Goal: Contribute content: Add original content to the website for others to see

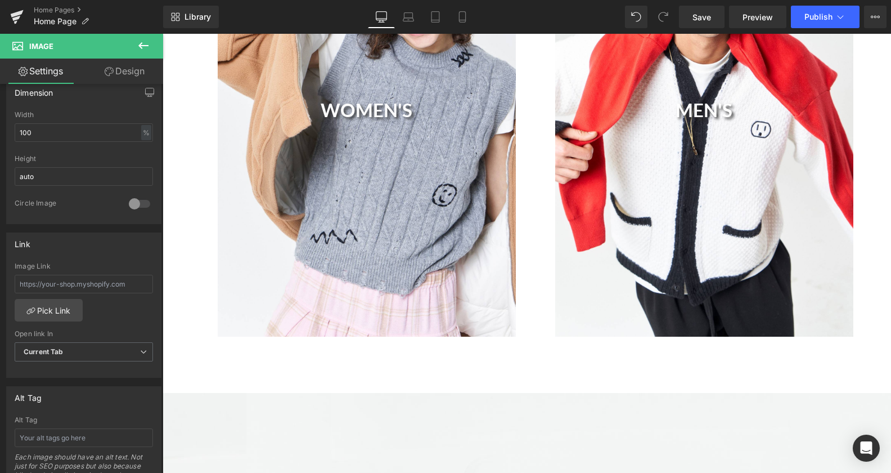
scroll to position [1033, 0]
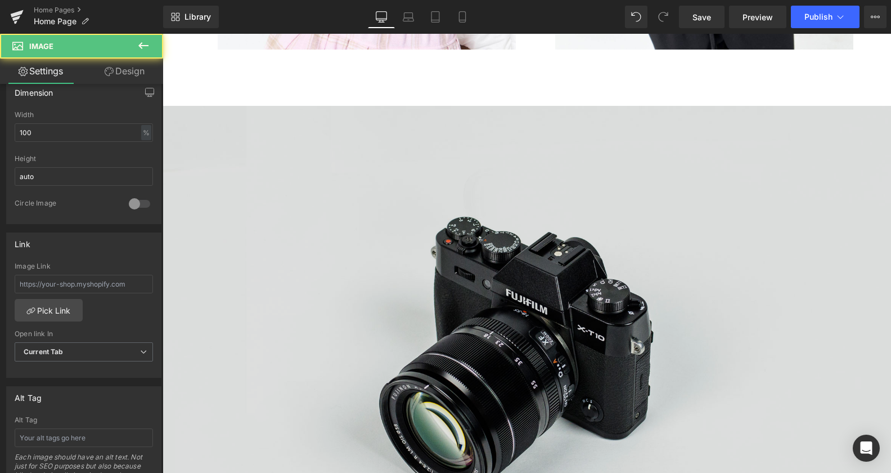
click at [380, 170] on img at bounding box center [527, 347] width 728 height 483
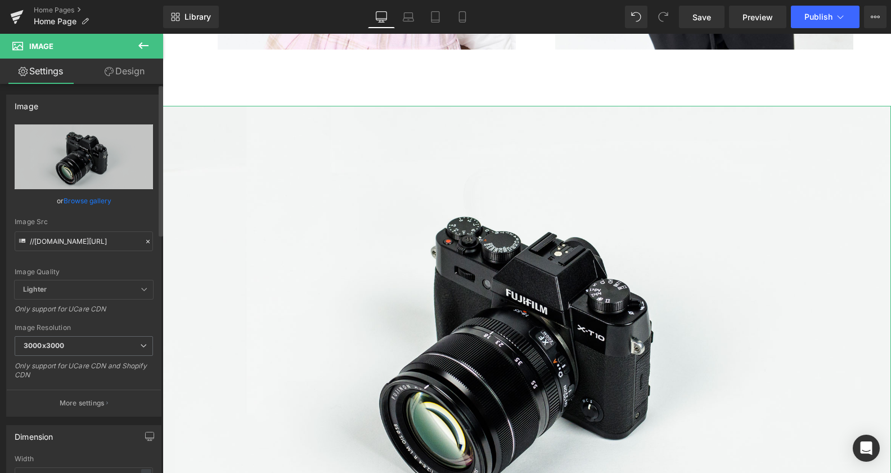
scroll to position [0, 0]
click at [80, 198] on link "Browse gallery" at bounding box center [88, 201] width 48 height 20
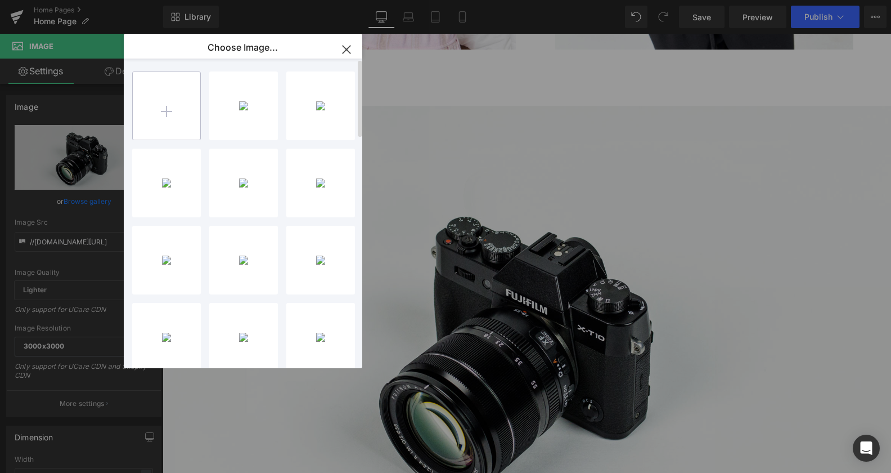
click at [162, 122] on input "file" at bounding box center [167, 106] width 68 height 68
type input "C:\fakepath\banner home page no logo.png"
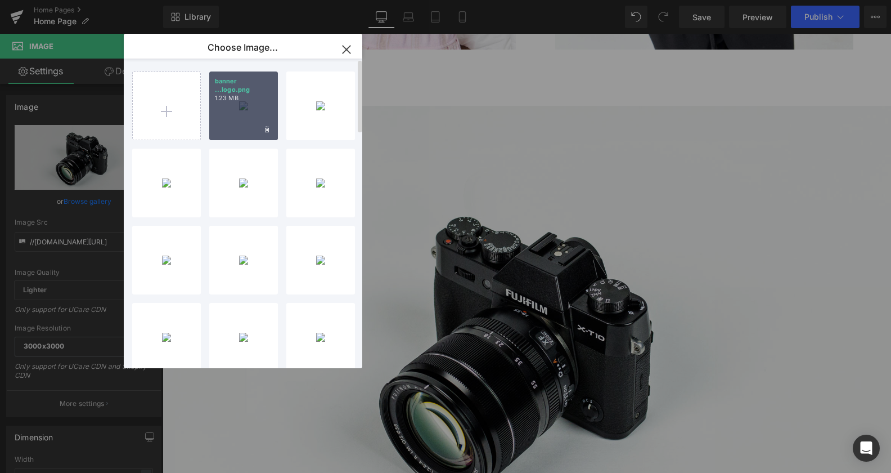
click at [269, 107] on div "banner ...logo.png 1.23 MB" at bounding box center [243, 105] width 69 height 69
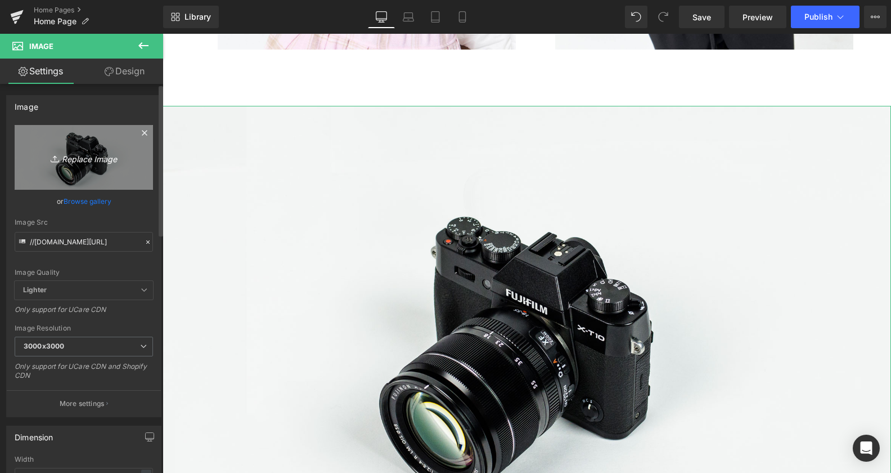
click at [76, 160] on icon "Replace Image" at bounding box center [84, 157] width 90 height 14
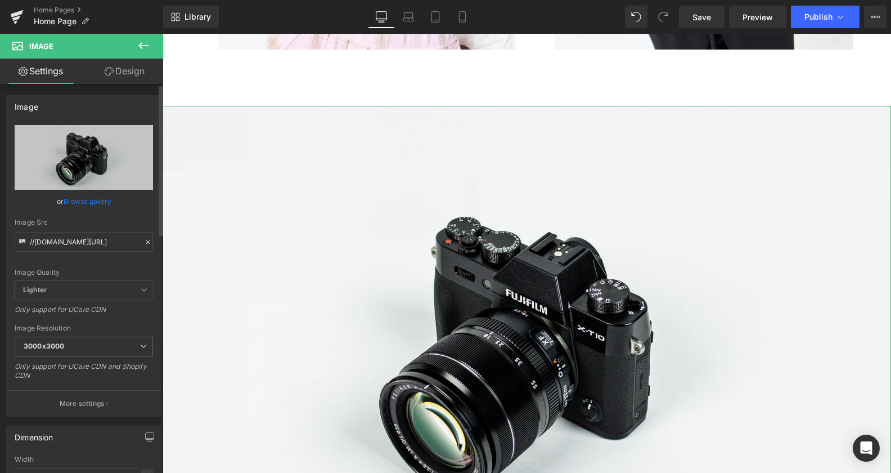
click at [95, 195] on link "Browse gallery" at bounding box center [88, 201] width 48 height 20
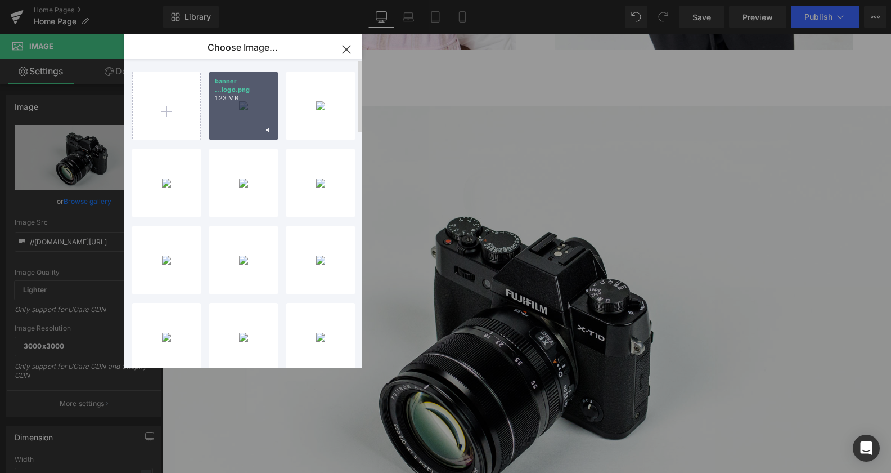
click at [243, 98] on div "banner ...logo.png 1.23 MB" at bounding box center [243, 105] width 69 height 69
type input "[URL][DOMAIN_NAME]"
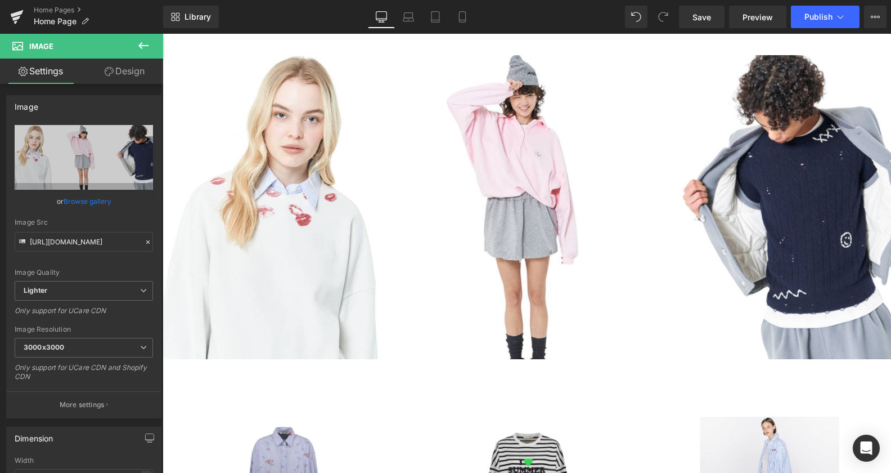
scroll to position [1033, 0]
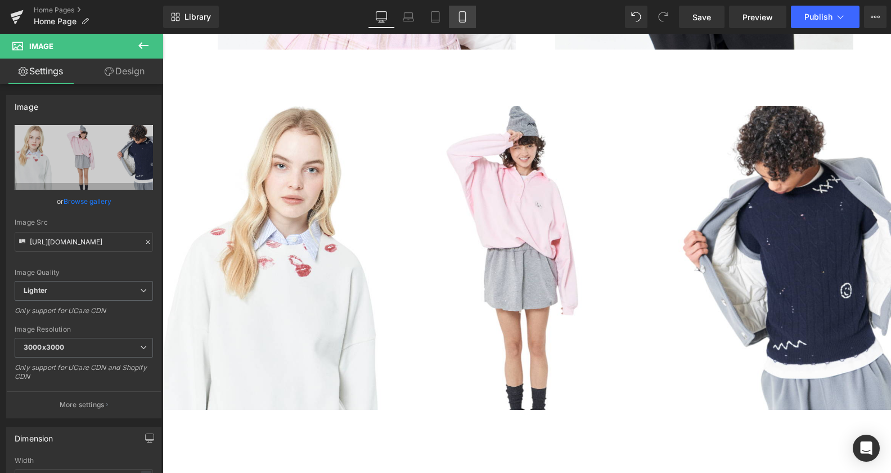
click at [455, 16] on link "Mobile" at bounding box center [462, 17] width 27 height 23
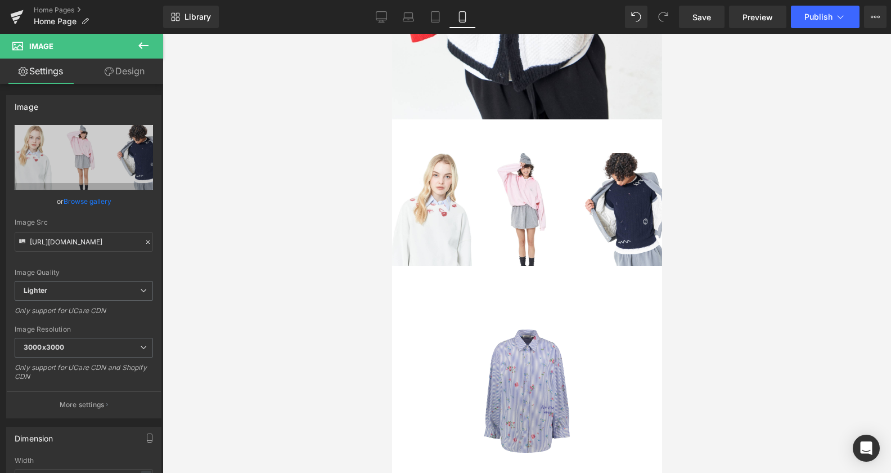
click at [147, 48] on icon at bounding box center [144, 46] width 14 height 14
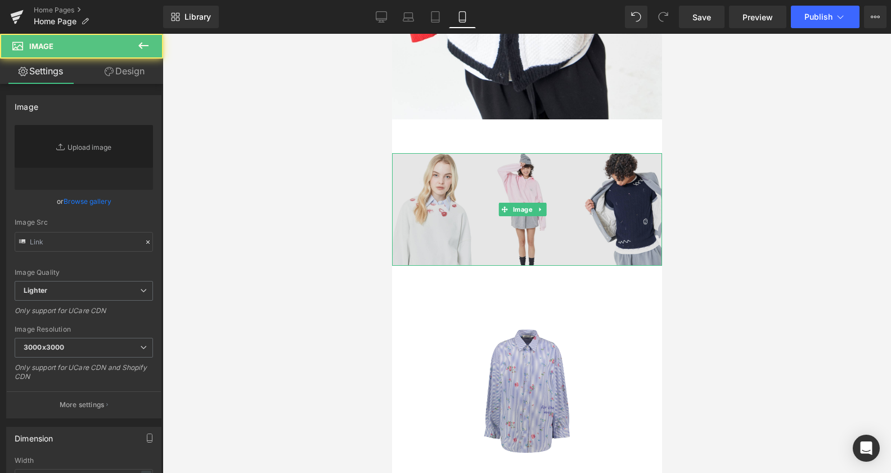
type input "[URL][DOMAIN_NAME]"
click at [451, 184] on img at bounding box center [527, 209] width 270 height 113
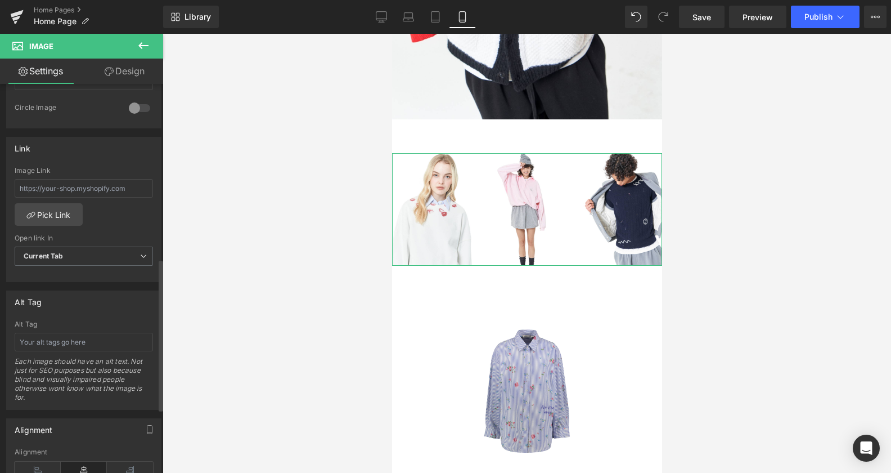
scroll to position [459, 0]
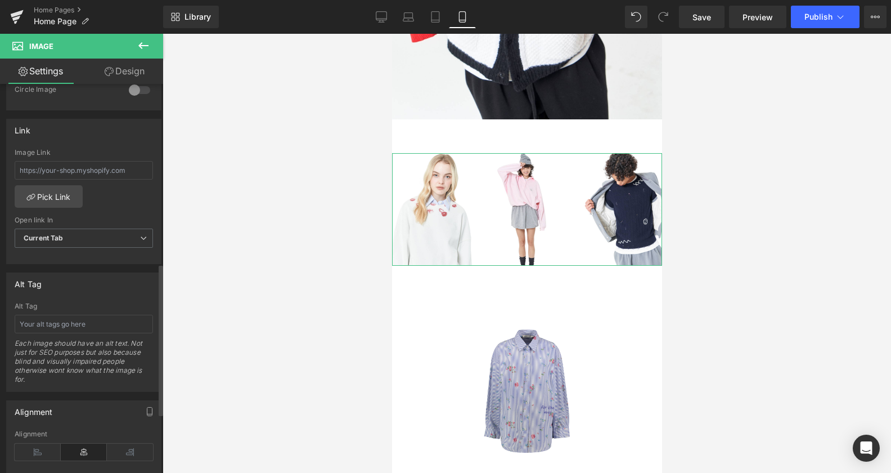
click at [127, 93] on div at bounding box center [139, 90] width 27 height 18
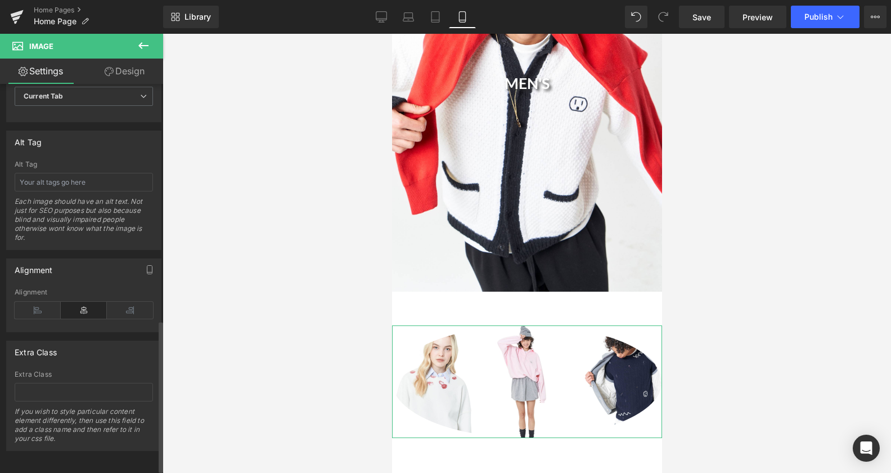
scroll to position [611, 0]
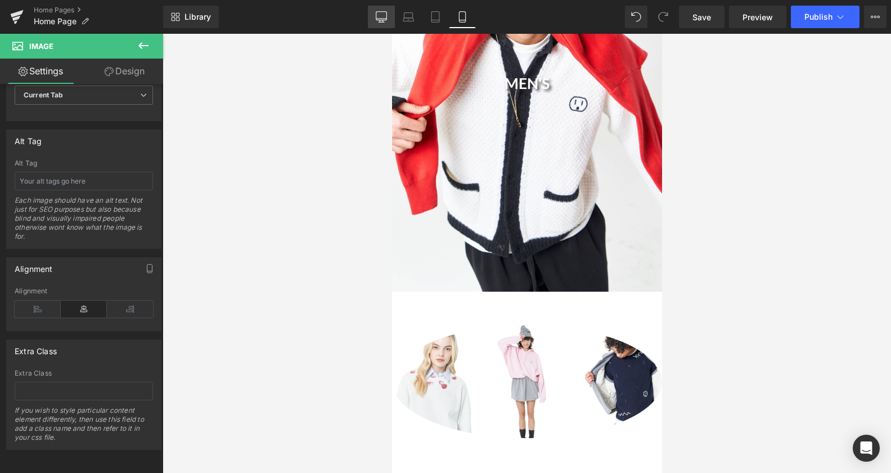
click at [391, 20] on link "Desktop" at bounding box center [381, 17] width 27 height 23
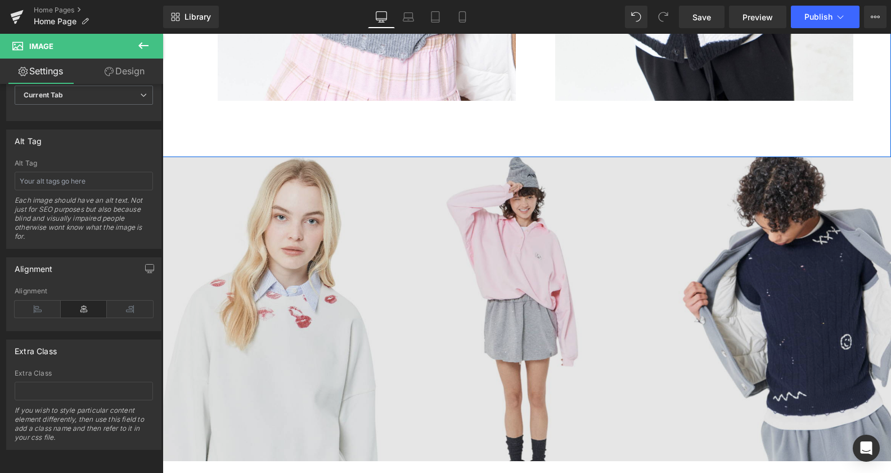
scroll to position [986, 0]
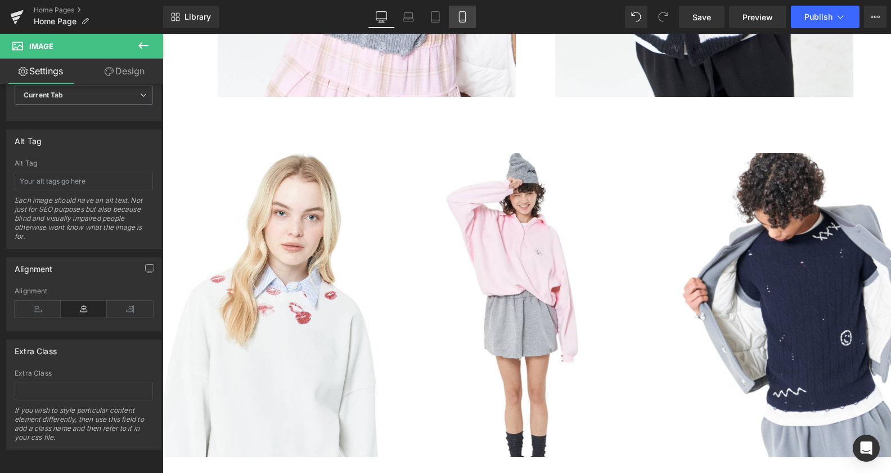
click at [457, 26] on link "Mobile" at bounding box center [462, 17] width 27 height 23
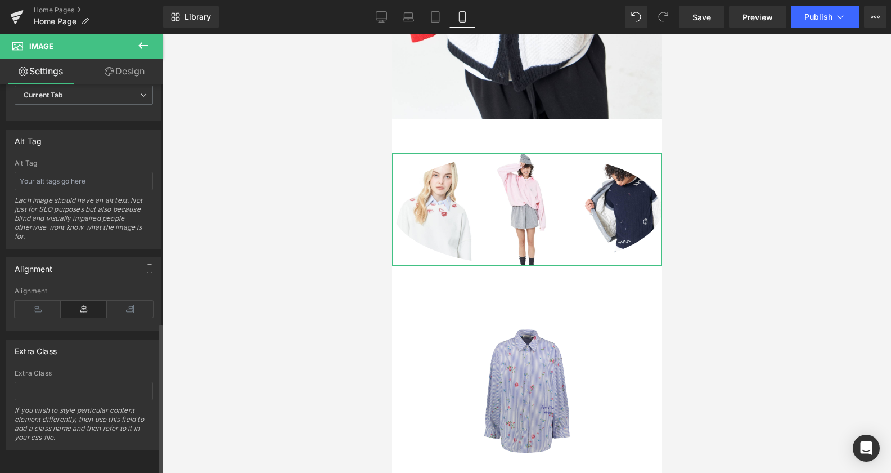
scroll to position [439, 0]
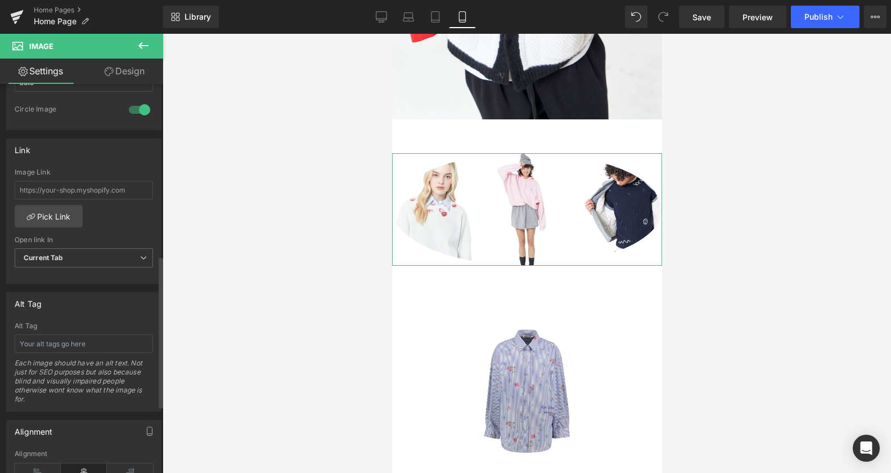
click at [137, 106] on div at bounding box center [139, 110] width 27 height 18
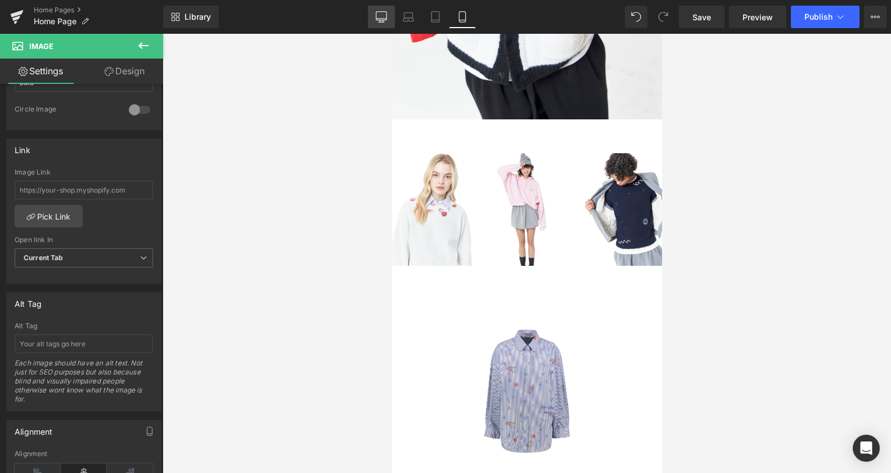
click at [387, 18] on icon at bounding box center [381, 16] width 11 height 8
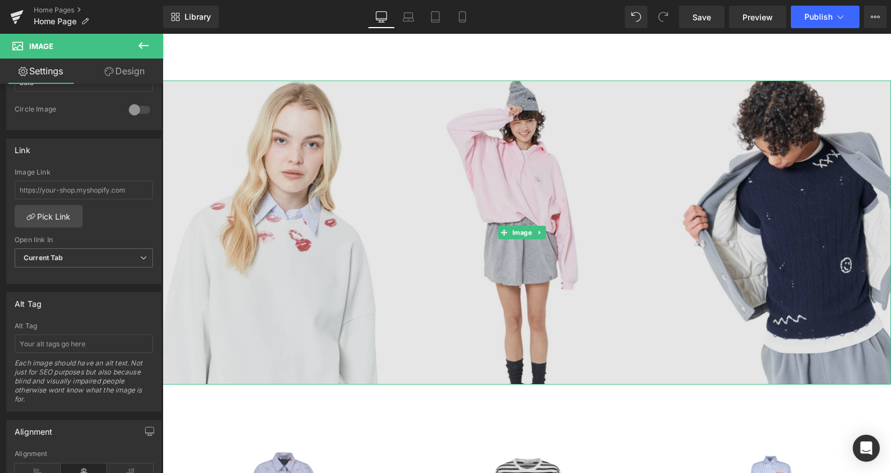
scroll to position [1100, 0]
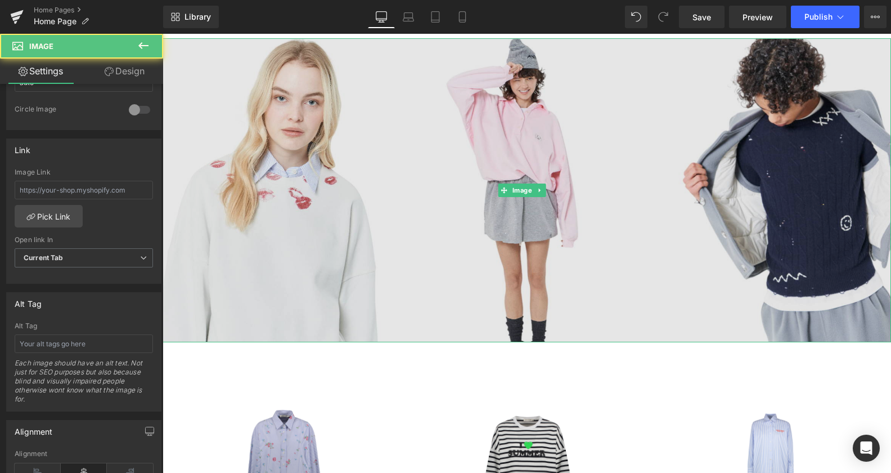
click at [381, 226] on img at bounding box center [527, 190] width 728 height 304
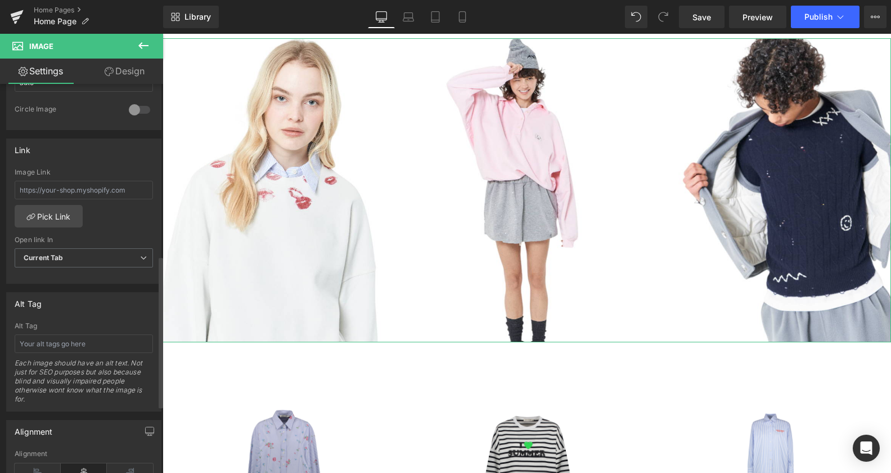
click at [126, 108] on div at bounding box center [139, 110] width 27 height 18
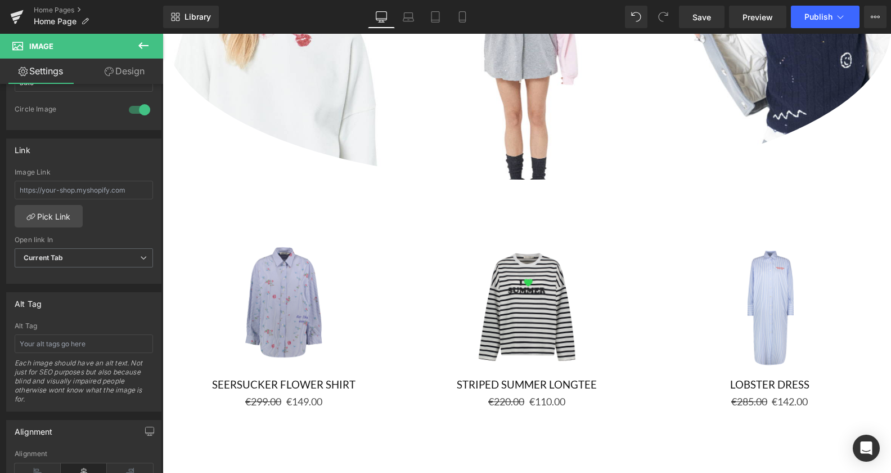
scroll to position [1272, 0]
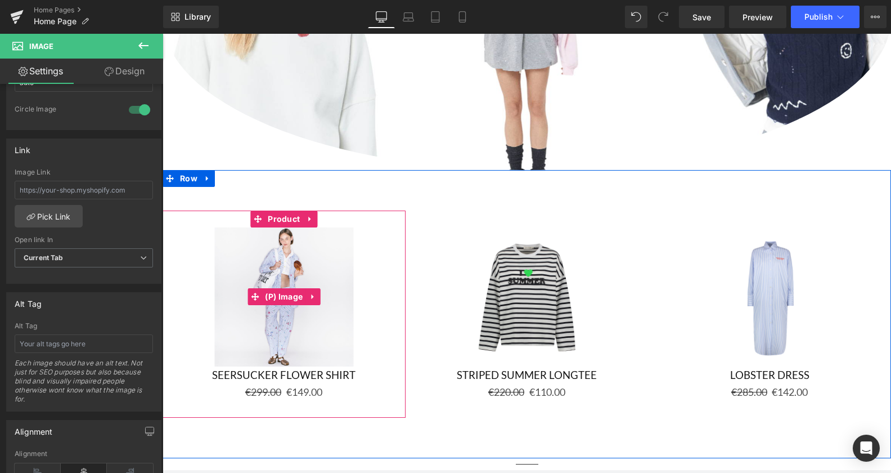
click at [256, 316] on img at bounding box center [283, 296] width 139 height 139
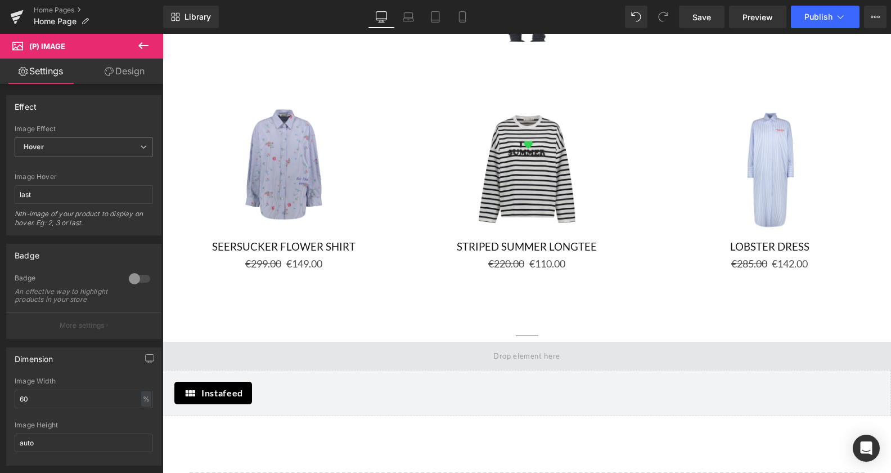
scroll to position [1445, 0]
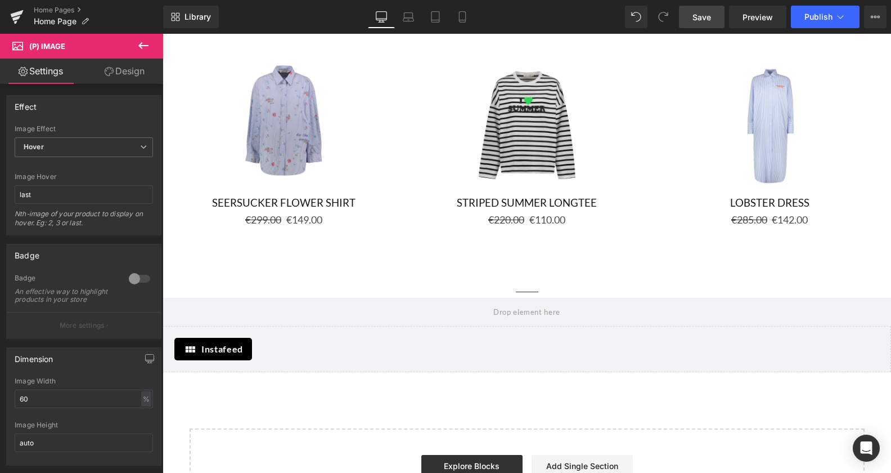
click at [715, 21] on link "Save" at bounding box center [702, 17] width 46 height 23
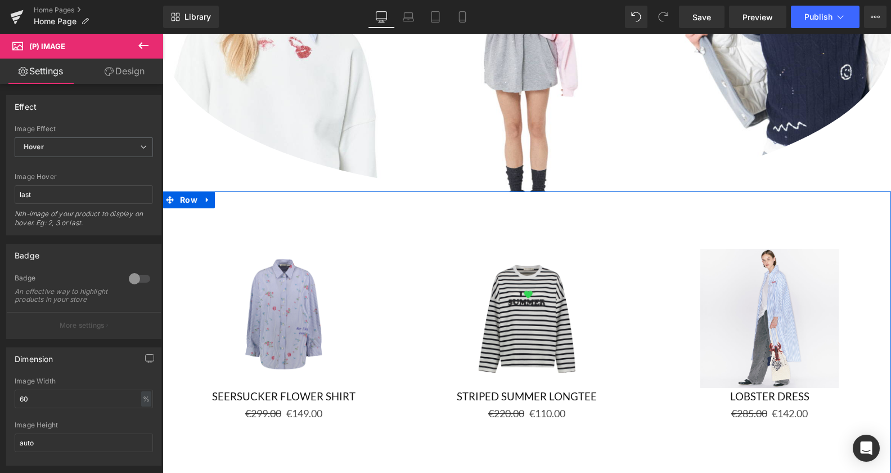
scroll to position [1377, 0]
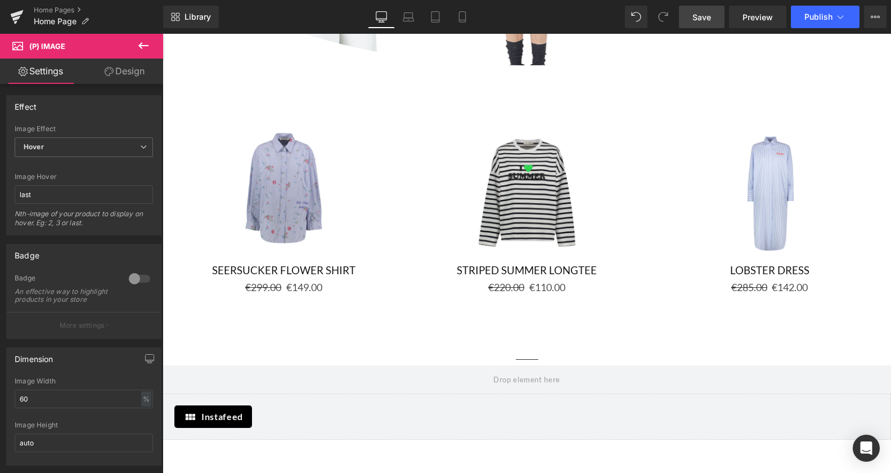
click at [709, 17] on span "Save" at bounding box center [701, 17] width 19 height 12
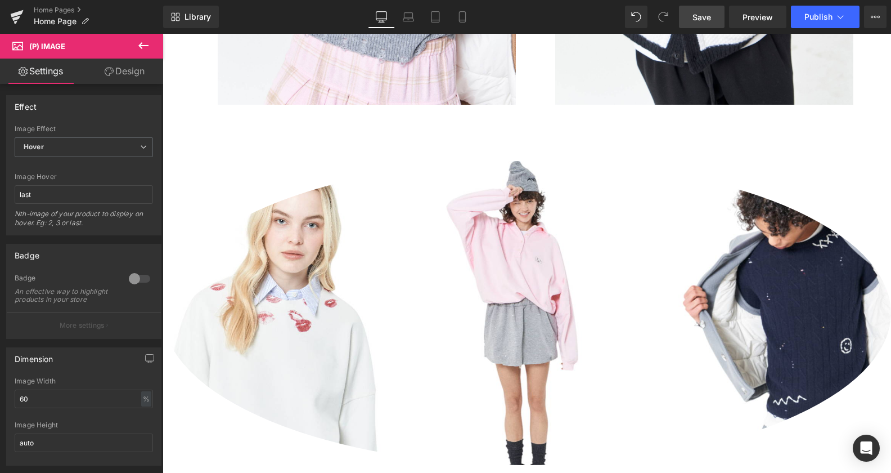
scroll to position [918, 0]
